Goal: Complete application form

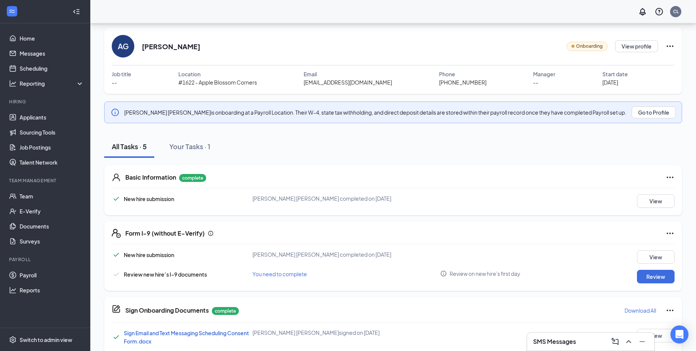
scroll to position [51, 0]
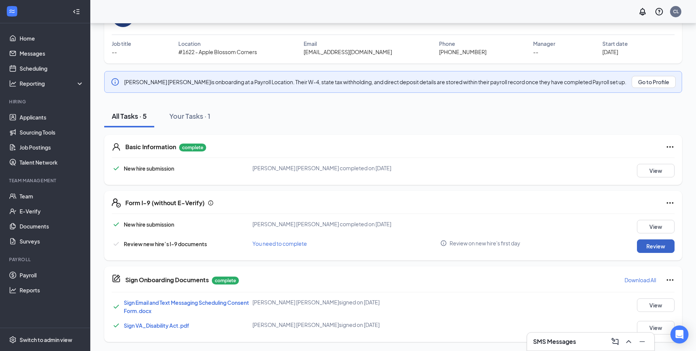
click at [653, 247] on button "Review" at bounding box center [656, 247] width 38 height 14
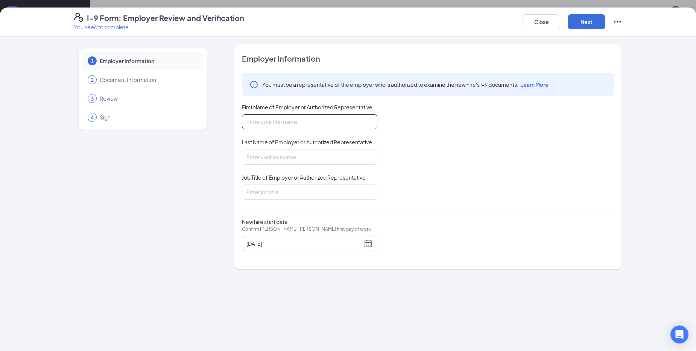
click at [282, 119] on input "First Name of Employer or Authorized Representative" at bounding box center [309, 121] width 135 height 15
type input "[PERSON_NAME]"
type input "Lake"
type input "Owner"
click at [584, 19] on button "Next" at bounding box center [587, 21] width 38 height 15
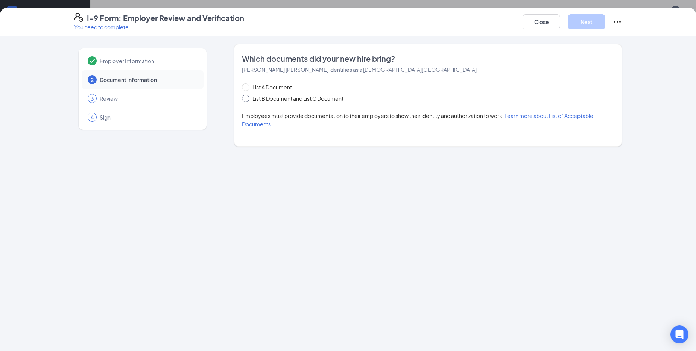
click at [246, 99] on input "List B Document and List C Document" at bounding box center [244, 97] width 5 height 5
radio input "true"
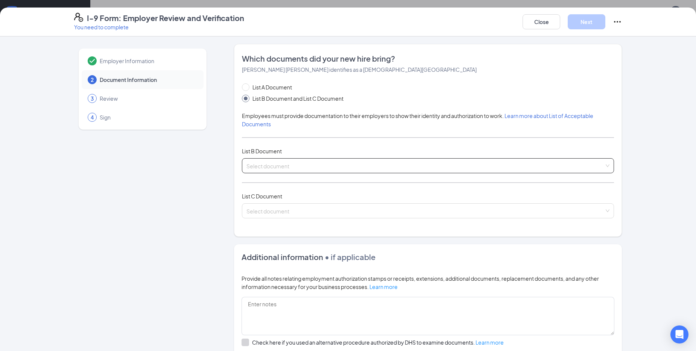
click at [271, 169] on input "search" at bounding box center [425, 164] width 358 height 11
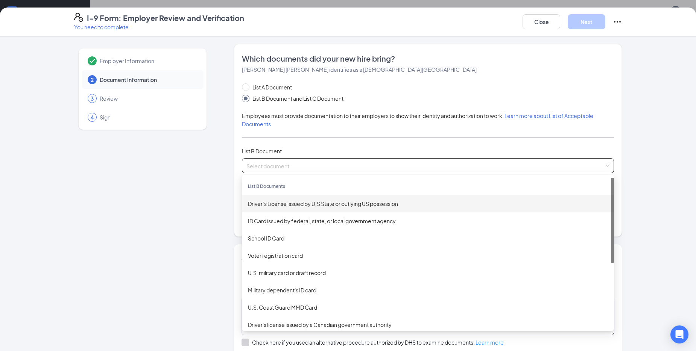
click at [304, 208] on div "Driver’s License issued by U.S State or outlying US possession" at bounding box center [428, 204] width 360 height 8
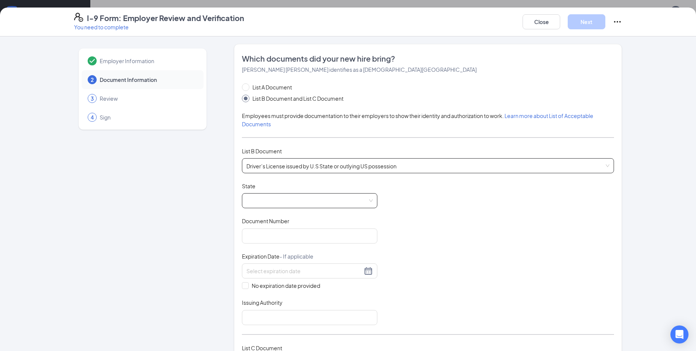
click at [284, 198] on span at bounding box center [309, 201] width 126 height 14
click at [280, 204] on span at bounding box center [309, 201] width 126 height 14
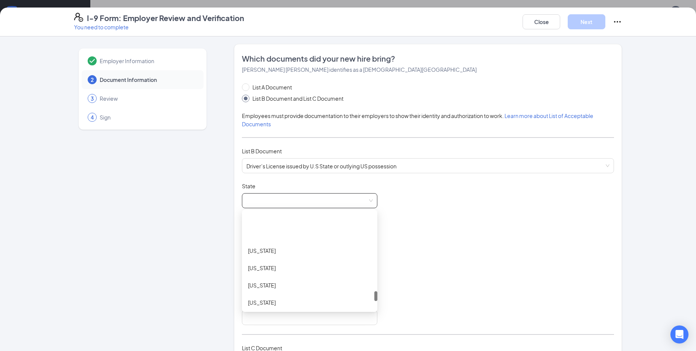
scroll to position [828, 0]
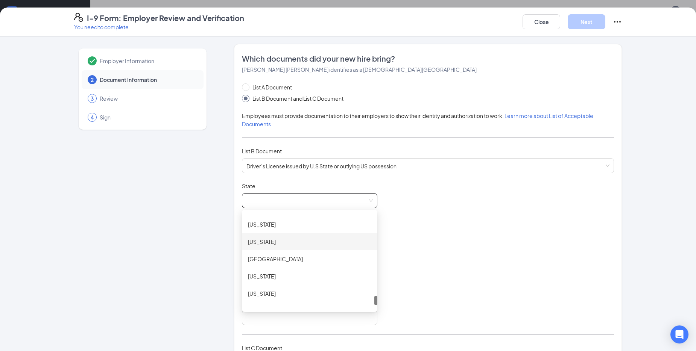
click at [252, 239] on div "[US_STATE]" at bounding box center [309, 242] width 123 height 8
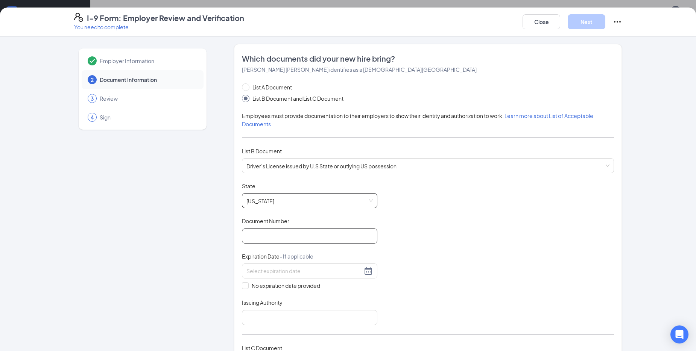
click at [253, 239] on input "Document Number" at bounding box center [309, 236] width 135 height 15
type input "A63157438"
click at [266, 270] on input at bounding box center [304, 271] width 116 height 8
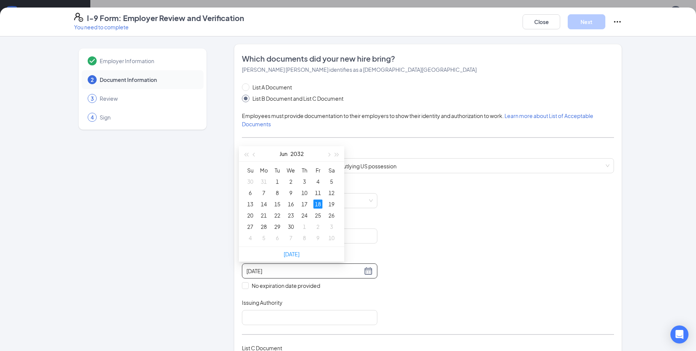
type input "[DATE]"
click at [394, 280] on div "Document Title Driver’s License issued by U.S State or outlying US possession S…" at bounding box center [428, 253] width 372 height 143
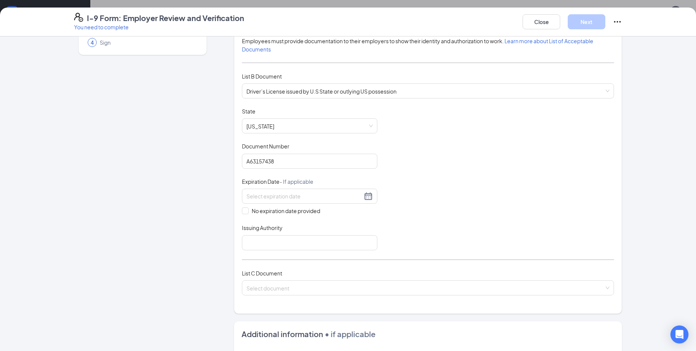
scroll to position [75, 0]
click at [292, 239] on input "Issuing Authority" at bounding box center [309, 242] width 135 height 15
type input "[US_STATE]"
click at [279, 292] on input "search" at bounding box center [425, 286] width 358 height 11
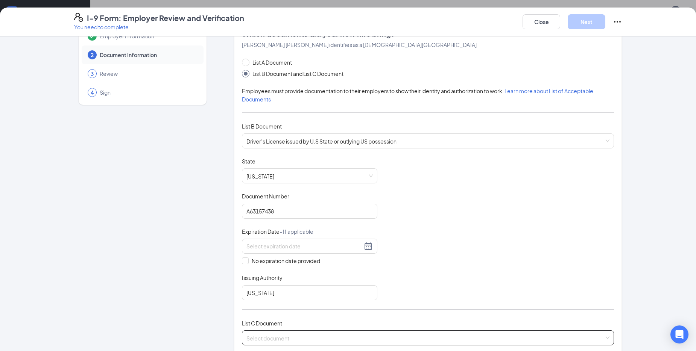
scroll to position [24, 0]
click at [417, 139] on span "Driver’s License issued by U.S State or outlying US possession" at bounding box center [427, 141] width 363 height 14
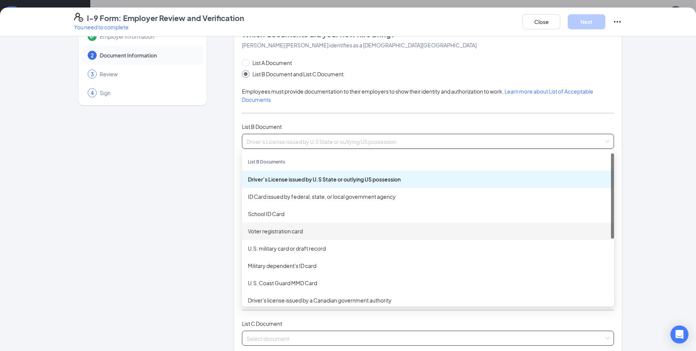
click at [175, 223] on div "Employer Information 2 Document Information 3 Review 4 Sign" at bounding box center [142, 292] width 137 height 545
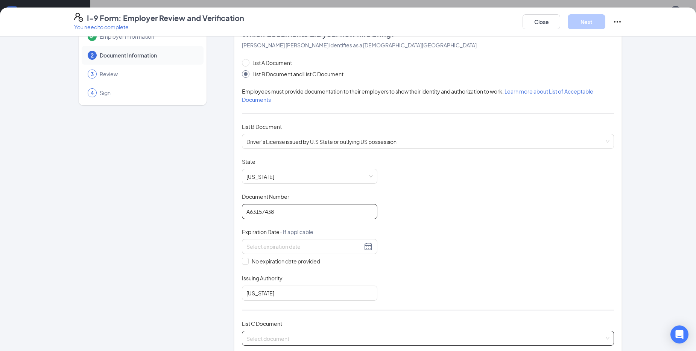
drag, startPoint x: 284, startPoint y: 214, endPoint x: 214, endPoint y: 226, distance: 71.0
click at [214, 226] on div "Employer Information 2 Document Information 3 Review 4 Sign Which documents did…" at bounding box center [348, 292] width 548 height 545
click at [447, 139] on span "Driver’s License issued by U.S State or outlying US possession" at bounding box center [427, 141] width 363 height 14
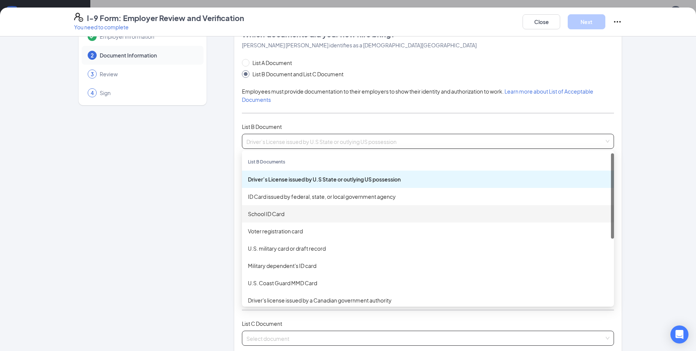
click at [286, 214] on div "School ID Card" at bounding box center [428, 214] width 360 height 8
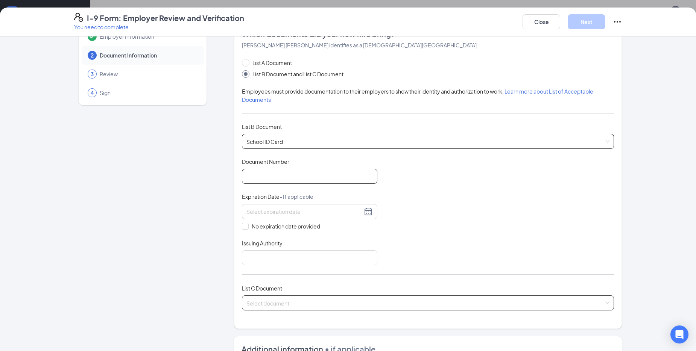
click at [266, 175] on input "Document Number" at bounding box center [309, 176] width 135 height 15
type input "700048643"
drag, startPoint x: 245, startPoint y: 229, endPoint x: 242, endPoint y: 236, distance: 8.0
click at [245, 229] on span at bounding box center [245, 226] width 7 height 7
click at [245, 228] on input "No expiration date provided" at bounding box center [244, 225] width 5 height 5
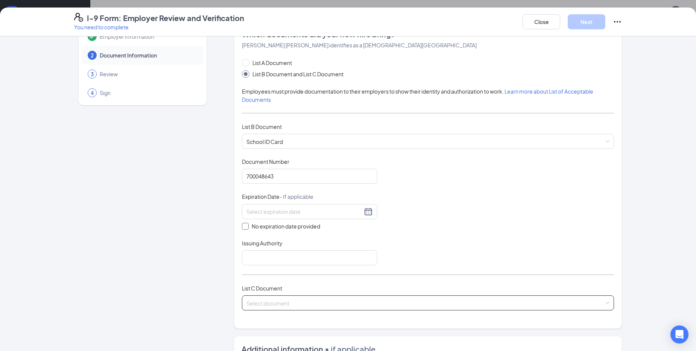
checkbox input "true"
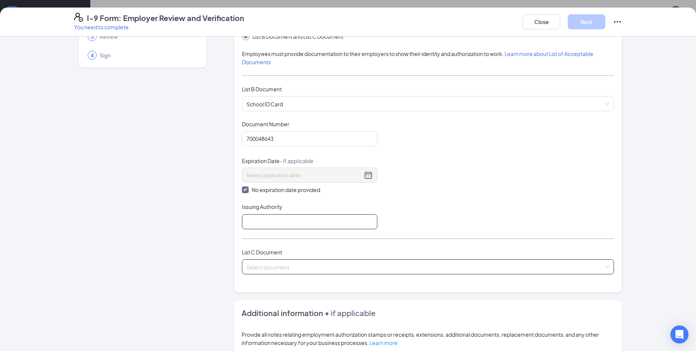
click at [296, 220] on input "Issuing Authority" at bounding box center [309, 221] width 135 height 15
type input "[GEOGRAPHIC_DATA]"
click at [307, 271] on input "search" at bounding box center [425, 265] width 358 height 11
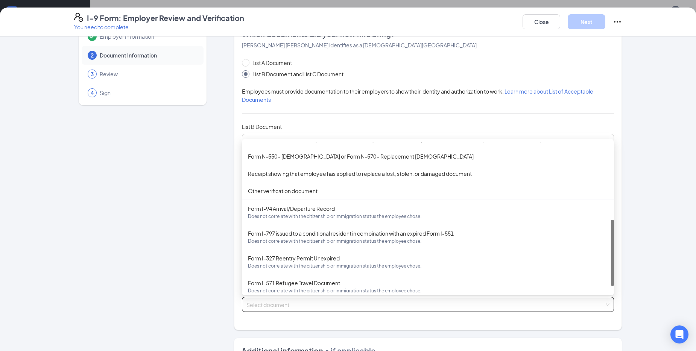
scroll to position [192, 0]
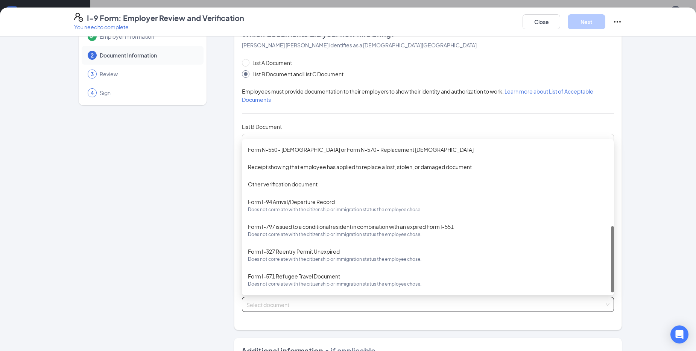
drag, startPoint x: 611, startPoint y: 204, endPoint x: 611, endPoint y: 260, distance: 56.1
click at [611, 260] on div at bounding box center [612, 260] width 3 height 66
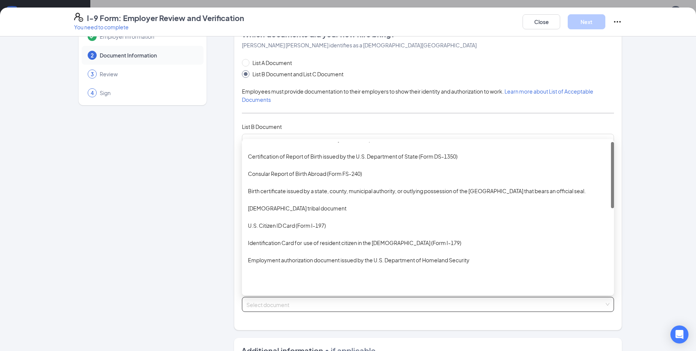
scroll to position [0, 0]
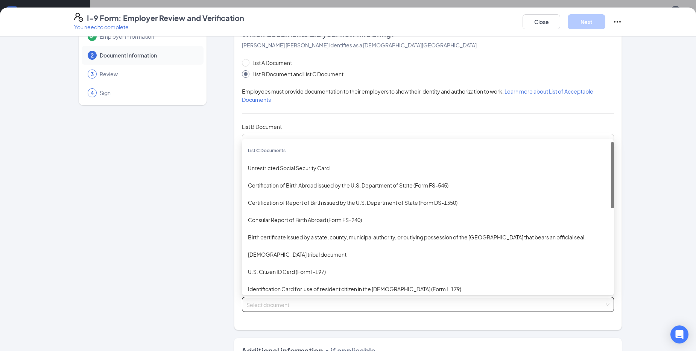
drag, startPoint x: 609, startPoint y: 251, endPoint x: 594, endPoint y: 126, distance: 125.8
click at [594, 126] on div "List A Document List B Document and List C Document Employees must provide docu…" at bounding box center [428, 190] width 372 height 263
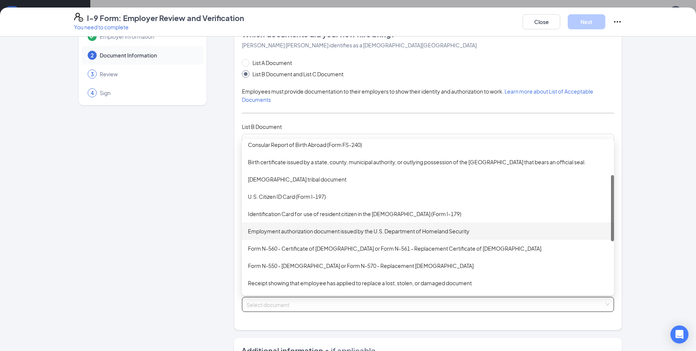
scroll to position [113, 0]
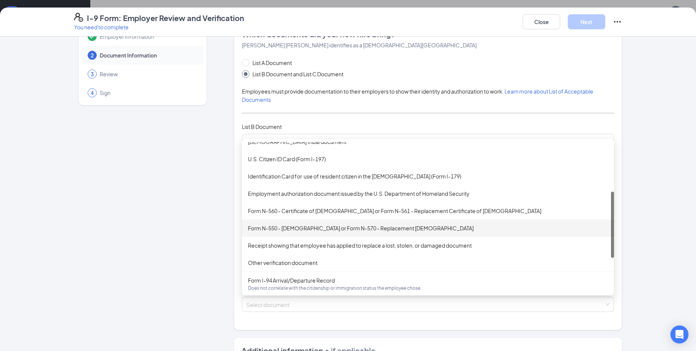
click at [202, 216] on div "Employer Information 2 Document Information 3 Review 4 Sign" at bounding box center [142, 275] width 137 height 511
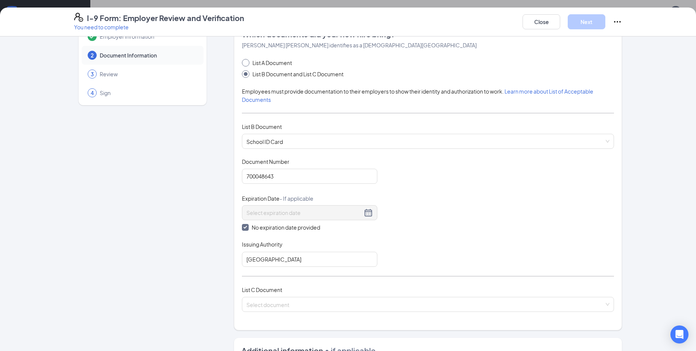
click at [243, 61] on input "List A Document" at bounding box center [244, 61] width 5 height 5
radio input "true"
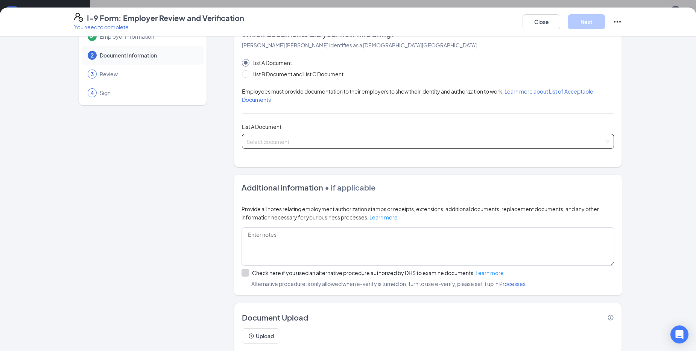
click at [444, 144] on input "search" at bounding box center [425, 139] width 358 height 11
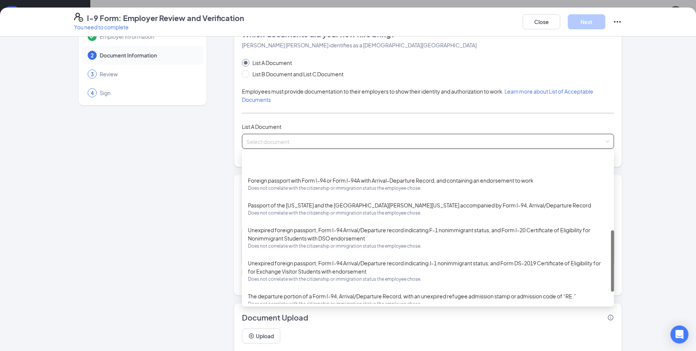
scroll to position [188, 0]
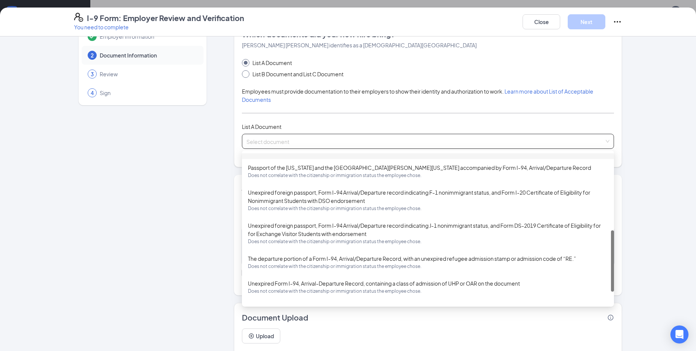
click at [242, 72] on input "List B Document and List C Document" at bounding box center [244, 72] width 5 height 5
radio input "true"
radio input "false"
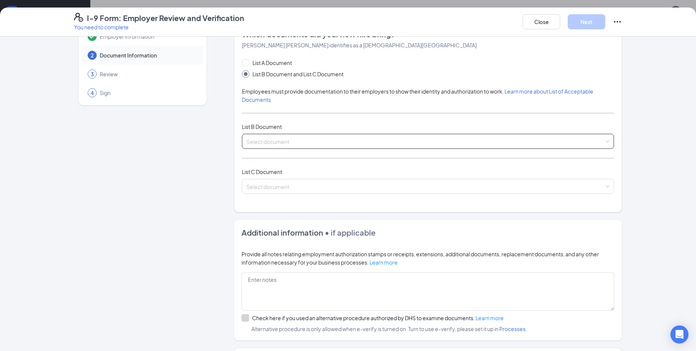
click at [292, 140] on input "search" at bounding box center [425, 139] width 358 height 11
click at [214, 182] on div "Employer Information 2 Document Information 3 Review 4 Sign Which documents did…" at bounding box center [348, 216] width 548 height 393
click at [303, 134] on input "search" at bounding box center [425, 139] width 358 height 11
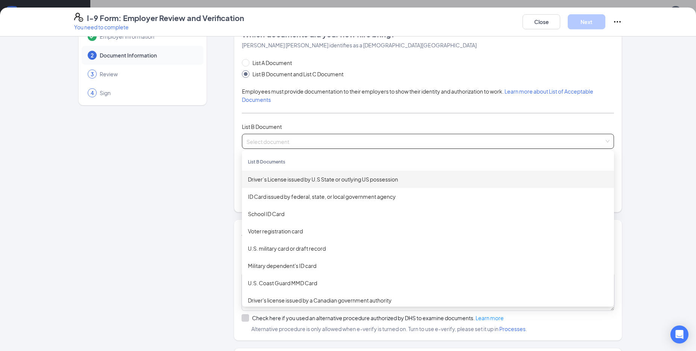
click at [295, 181] on div "Driver’s License issued by U.S State or outlying US possession" at bounding box center [428, 179] width 360 height 8
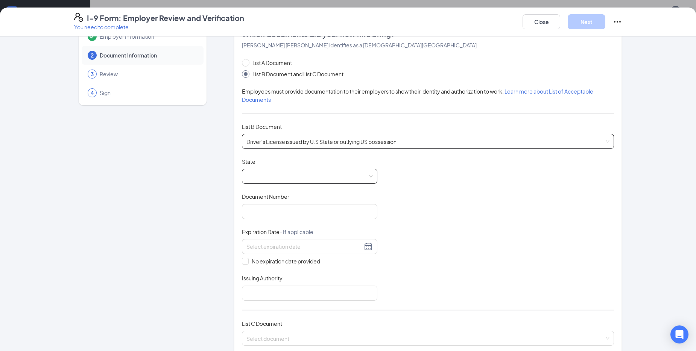
click at [255, 176] on span at bounding box center [309, 176] width 126 height 14
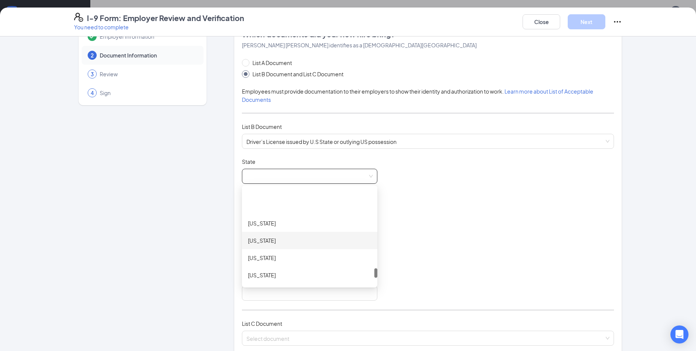
scroll to position [828, 0]
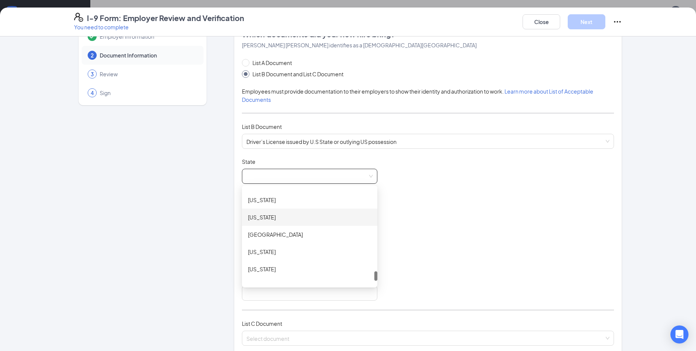
click at [257, 214] on div "[US_STATE]" at bounding box center [309, 217] width 123 height 8
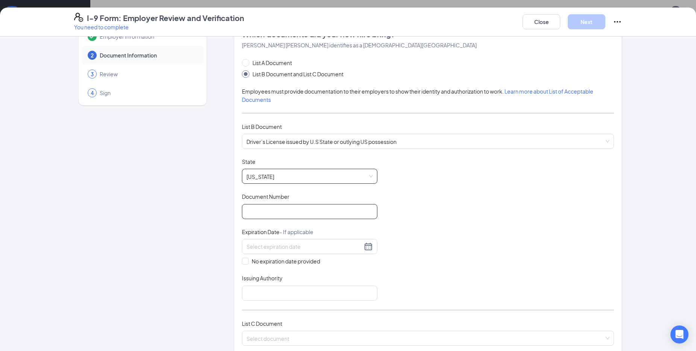
click at [257, 214] on input "Document Number" at bounding box center [309, 211] width 135 height 15
paste input "A63157438"
type input "A63157438"
click at [259, 247] on input at bounding box center [304, 247] width 116 height 8
type input "[DATE]"
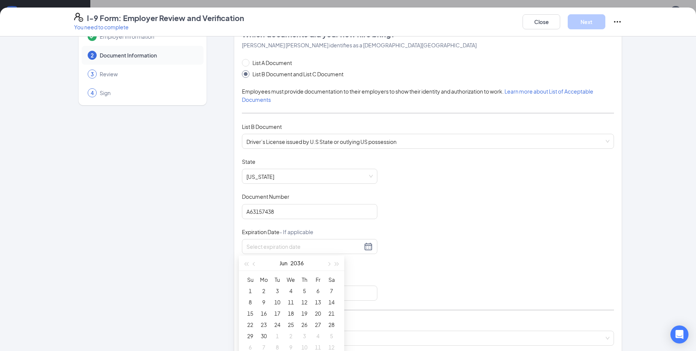
click at [448, 220] on div "Document Title Driver’s License issued by U.S State or outlying US possession S…" at bounding box center [428, 229] width 372 height 143
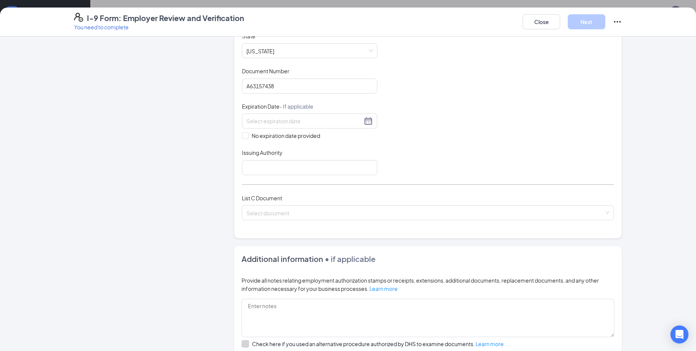
scroll to position [137, 0]
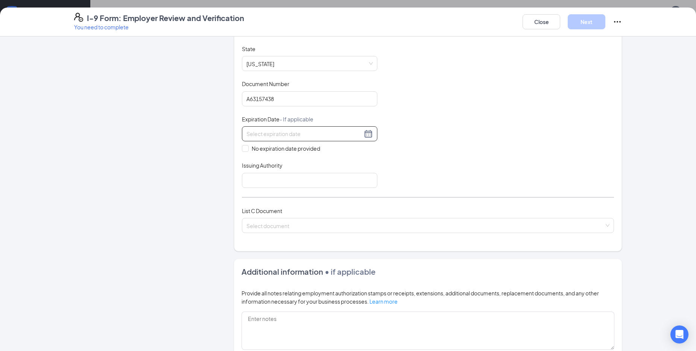
click at [252, 133] on input at bounding box center [304, 134] width 116 height 8
click at [281, 135] on input "[DATE]" at bounding box center [304, 134] width 116 height 8
click at [290, 202] on div "18" at bounding box center [290, 200] width 9 height 9
type input "[DATE]"
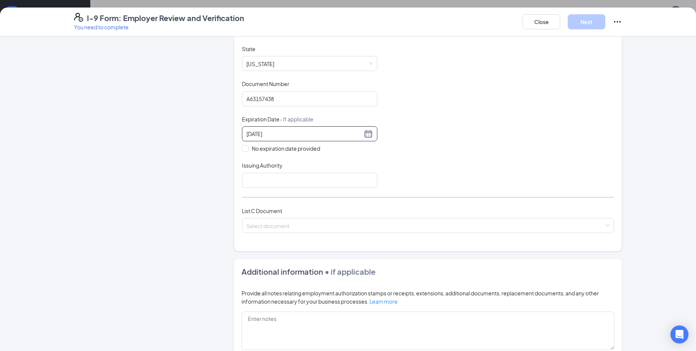
click at [322, 169] on div "Issuing Authority" at bounding box center [309, 167] width 135 height 11
click at [316, 177] on input "Issuing Authority" at bounding box center [309, 180] width 135 height 15
type input "[US_STATE]"
click at [278, 229] on input "search" at bounding box center [425, 224] width 358 height 11
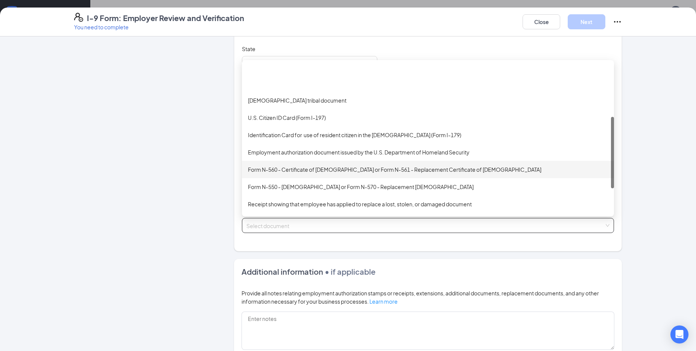
scroll to position [113, 0]
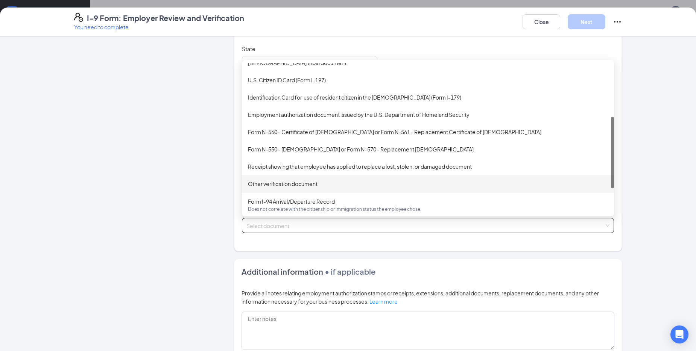
click at [289, 186] on div "Other verification document" at bounding box center [428, 184] width 360 height 8
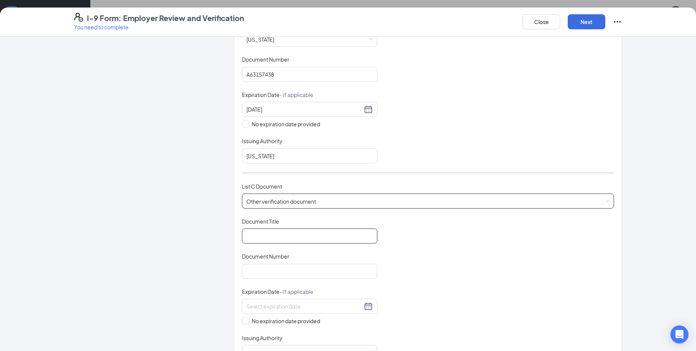
scroll to position [175, 0]
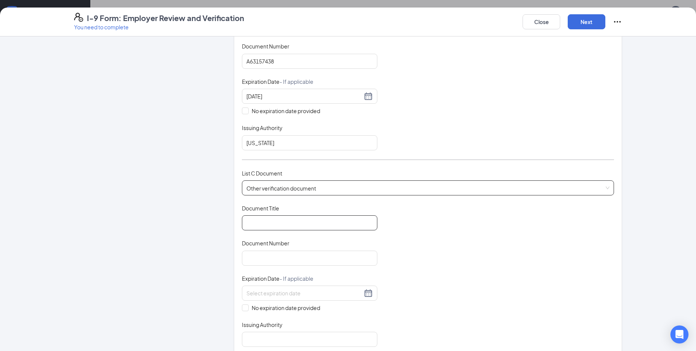
click at [321, 228] on input "Document Title" at bounding box center [309, 223] width 135 height 15
type input "School ID"
type input "700048643"
click at [242, 306] on input "No expiration date provided" at bounding box center [244, 307] width 5 height 5
checkbox input "true"
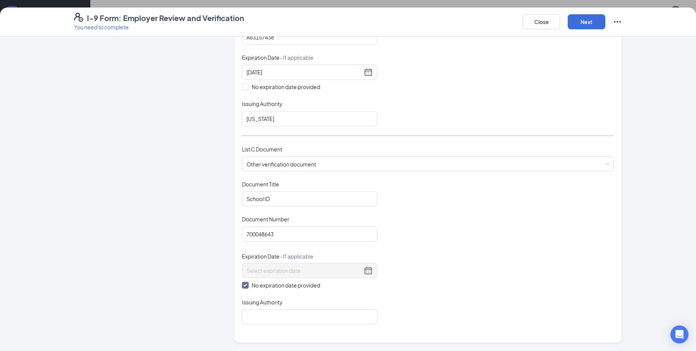
scroll to position [213, 0]
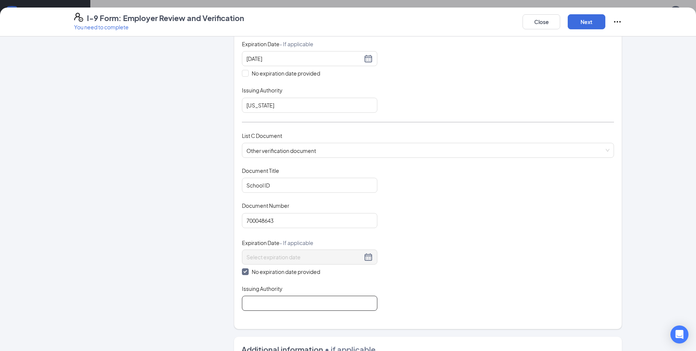
click at [271, 304] on input "Issuing Authority" at bounding box center [309, 303] width 135 height 15
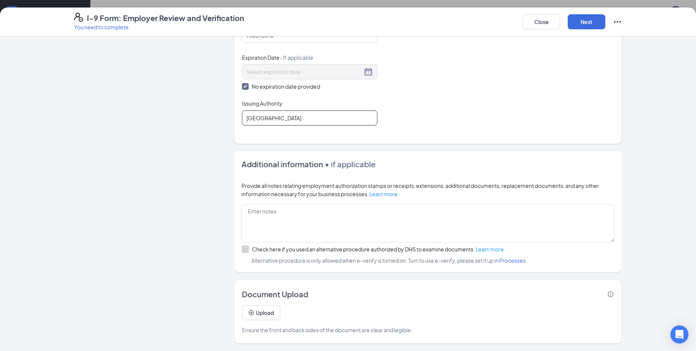
scroll to position [38, 0]
type input "[GEOGRAPHIC_DATA]"
click at [590, 21] on button "Next" at bounding box center [587, 21] width 38 height 15
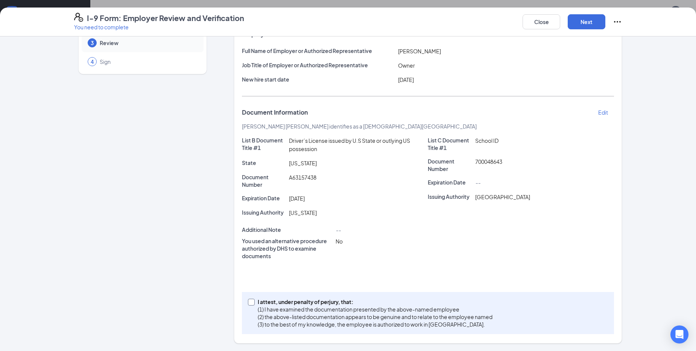
click at [249, 304] on input "I attest, under penalty of [PERSON_NAME], that: (1) I have examined the documen…" at bounding box center [250, 301] width 5 height 5
checkbox input "true"
click at [590, 15] on button "Next" at bounding box center [587, 21] width 38 height 15
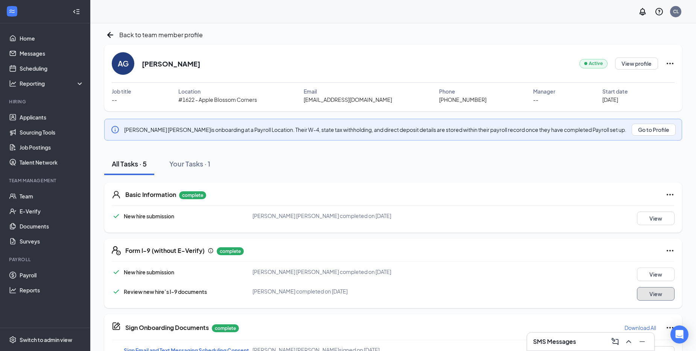
scroll to position [0, 0]
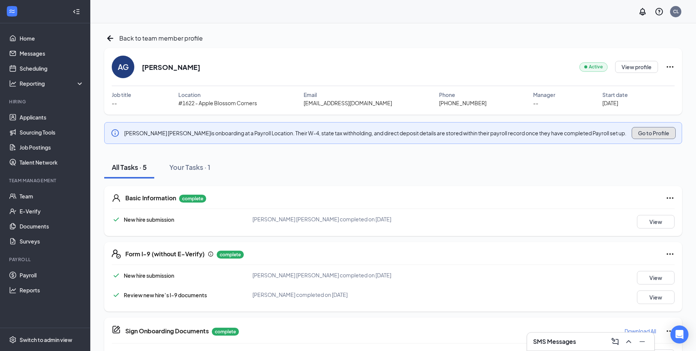
click at [650, 132] on button "Go to Profile" at bounding box center [654, 133] width 44 height 12
